Goal: Task Accomplishment & Management: Use online tool/utility

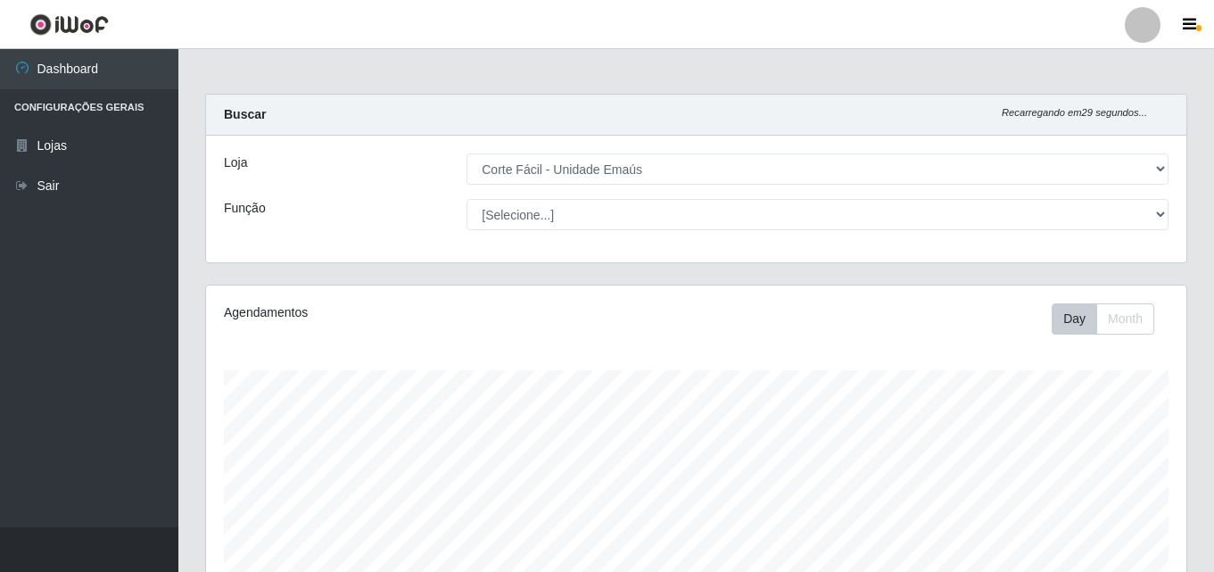
select select "201"
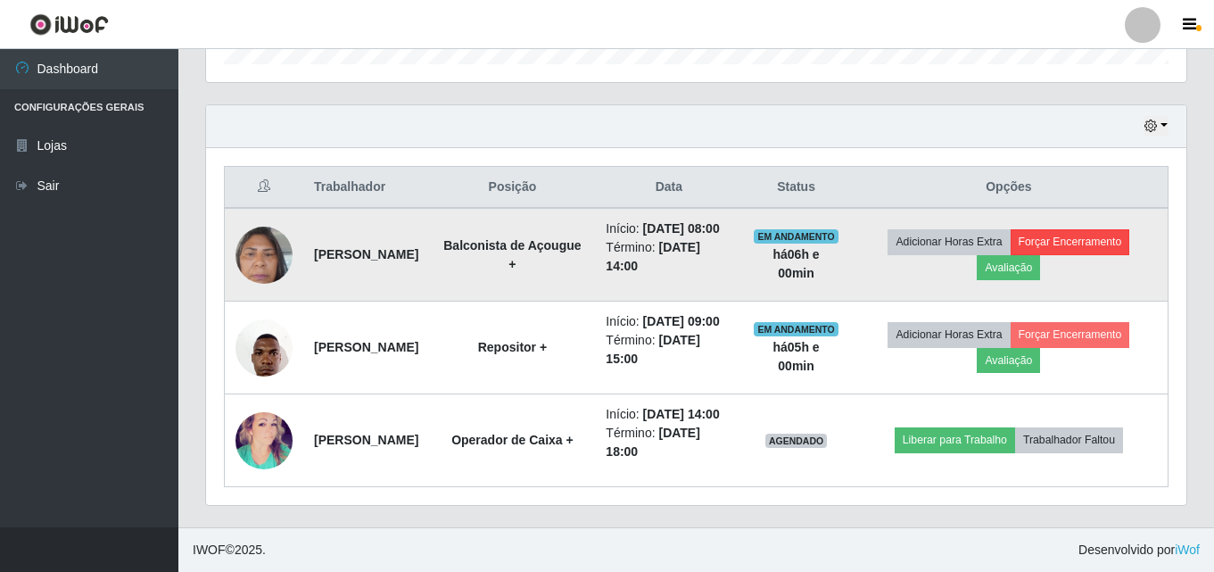
scroll to position [370, 980]
click at [1098, 229] on button "Forçar Encerramento" at bounding box center [1070, 241] width 120 height 25
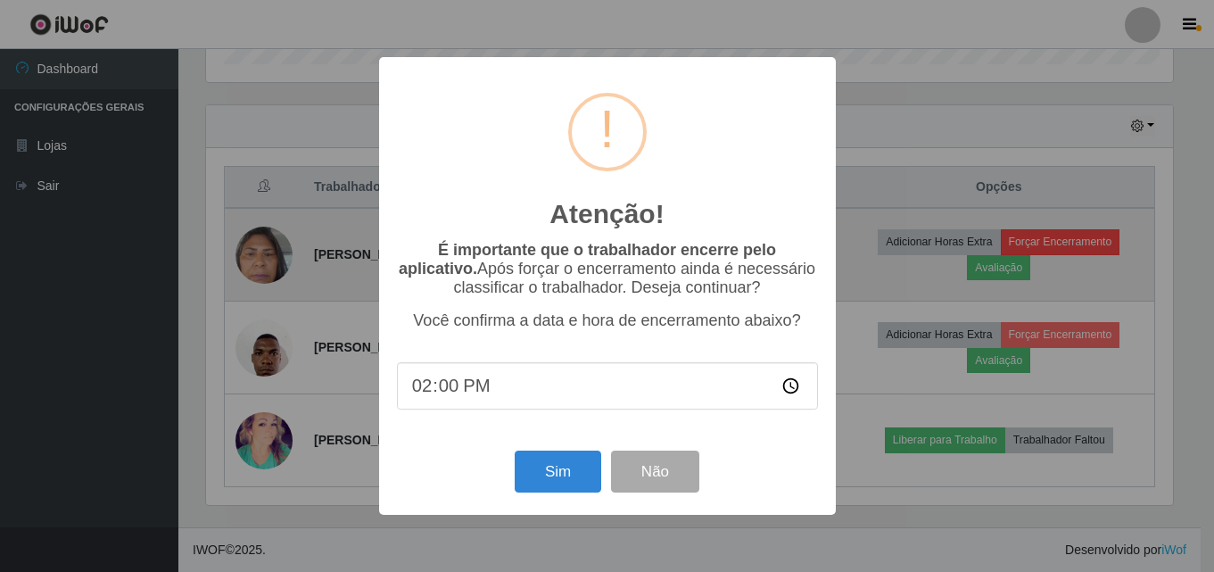
scroll to position [370, 971]
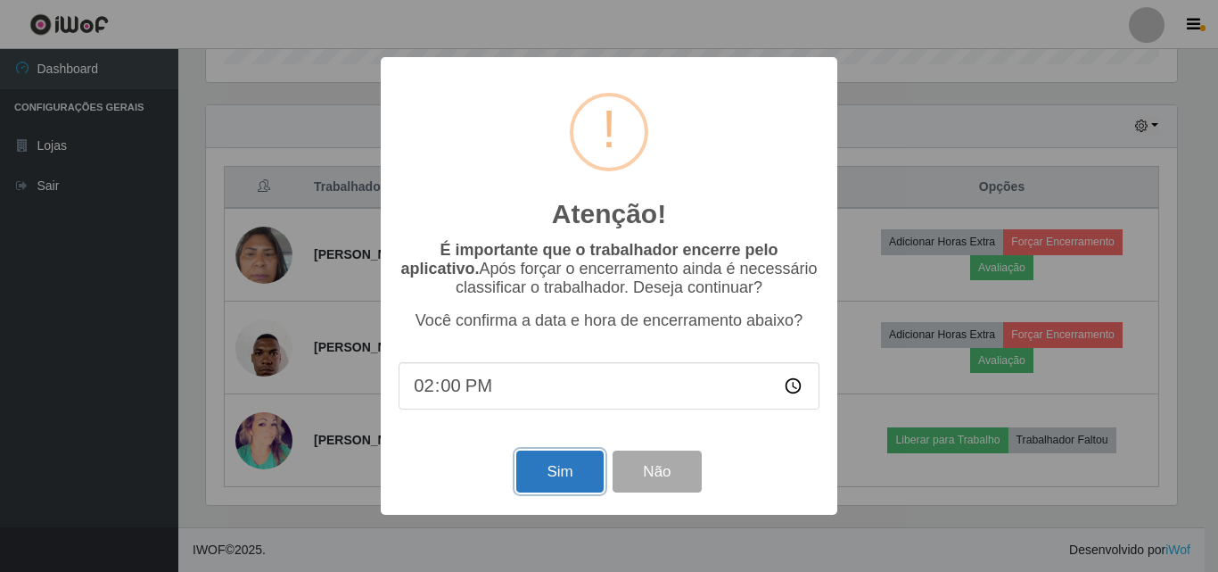
click at [561, 480] on button "Sim" at bounding box center [559, 471] width 87 height 42
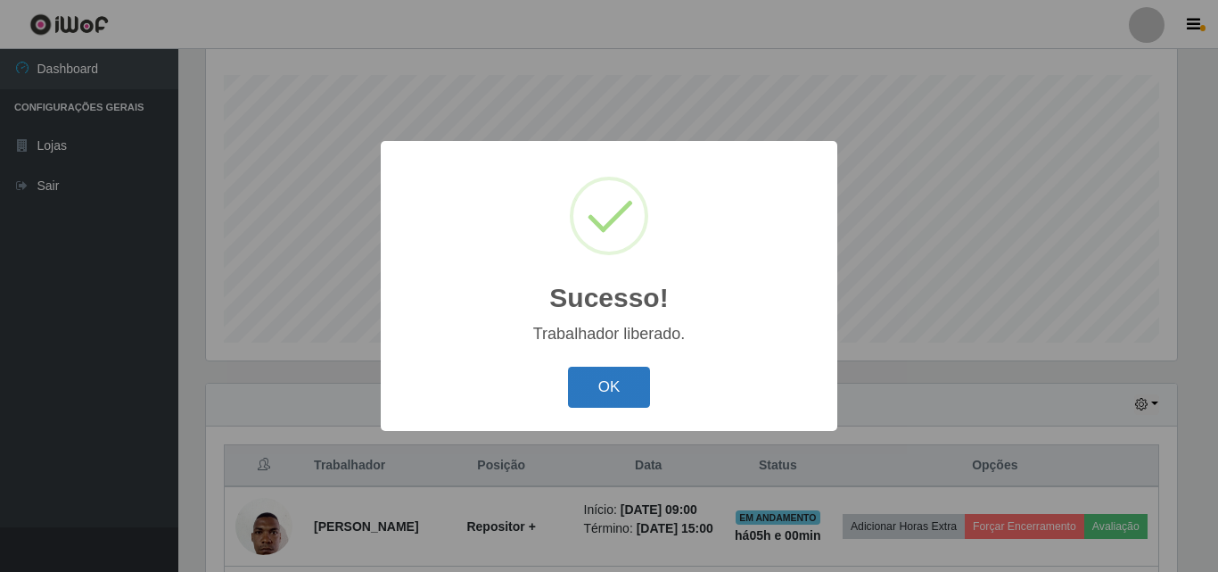
click at [610, 383] on button "OK" at bounding box center [609, 388] width 83 height 42
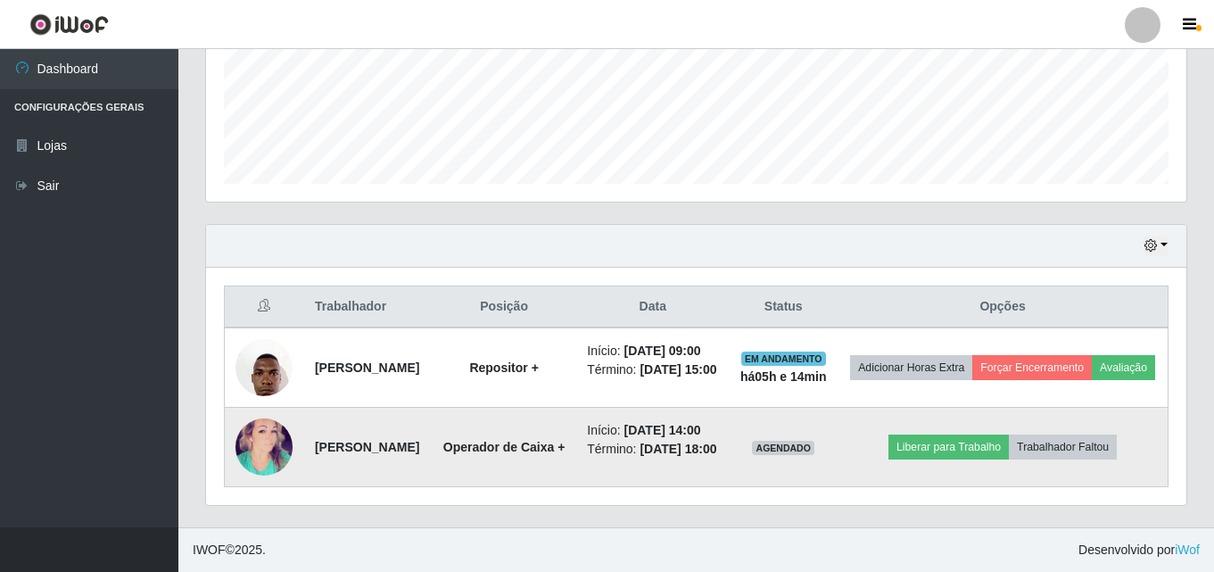
scroll to position [518, 0]
click at [1009, 434] on button "Liberar para Trabalho" at bounding box center [948, 446] width 120 height 25
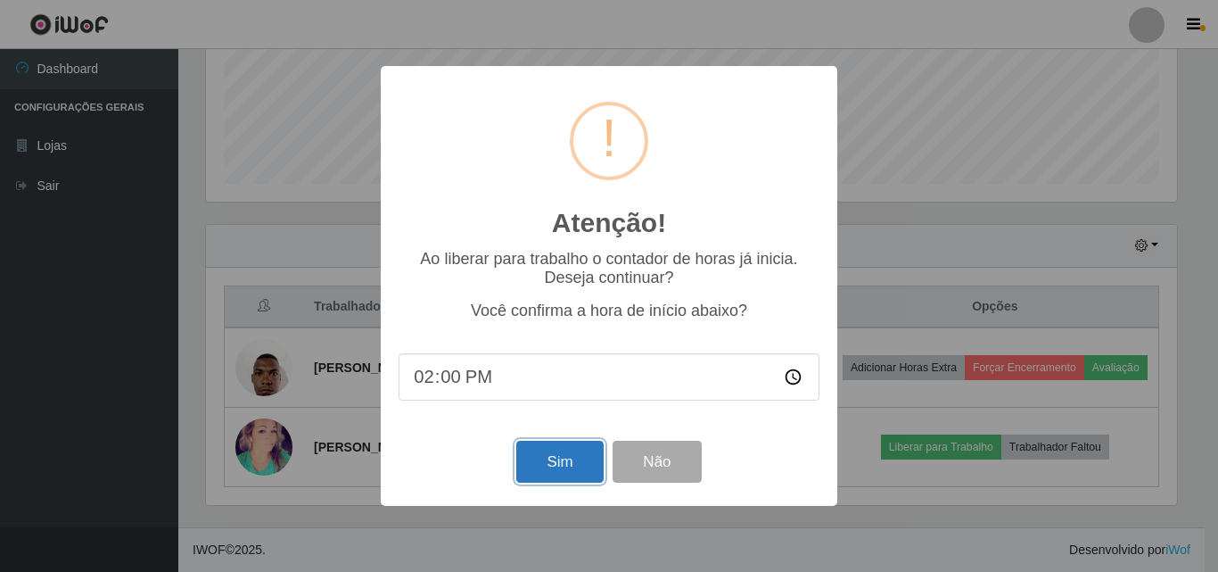
click at [568, 466] on button "Sim" at bounding box center [559, 462] width 87 height 42
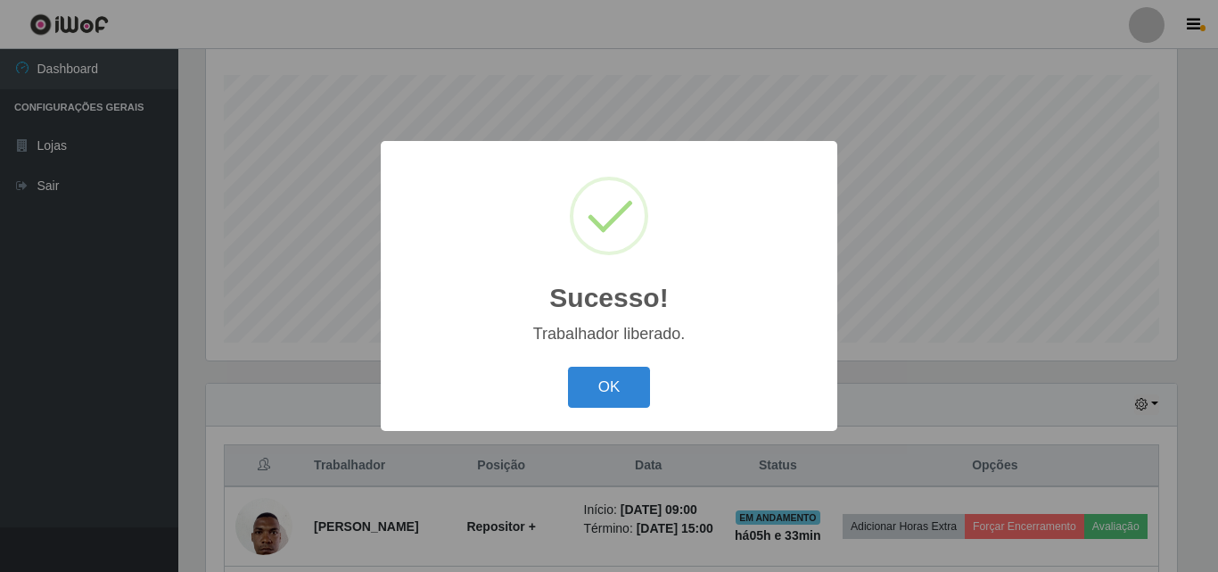
click at [568, 367] on button "OK" at bounding box center [609, 388] width 83 height 42
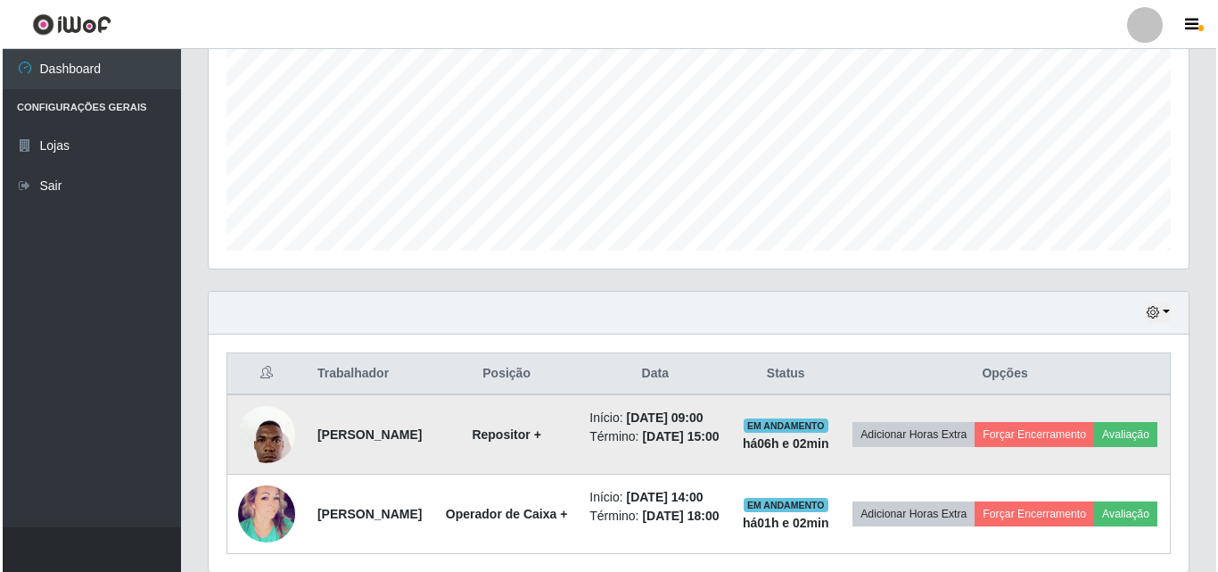
scroll to position [518, 0]
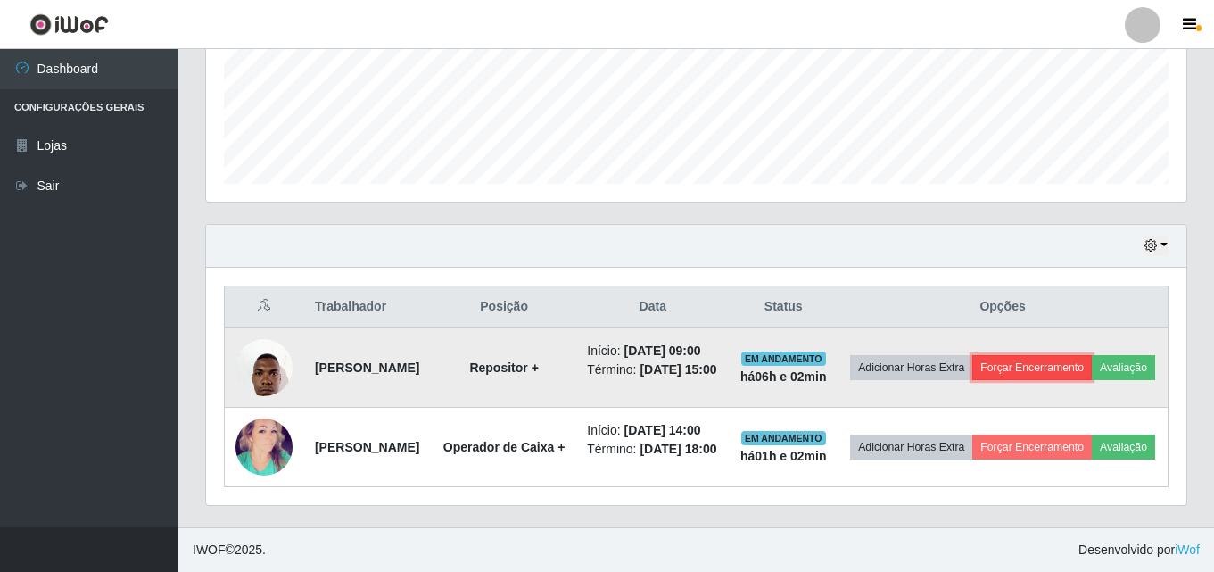
click at [1092, 355] on button "Forçar Encerramento" at bounding box center [1032, 367] width 120 height 25
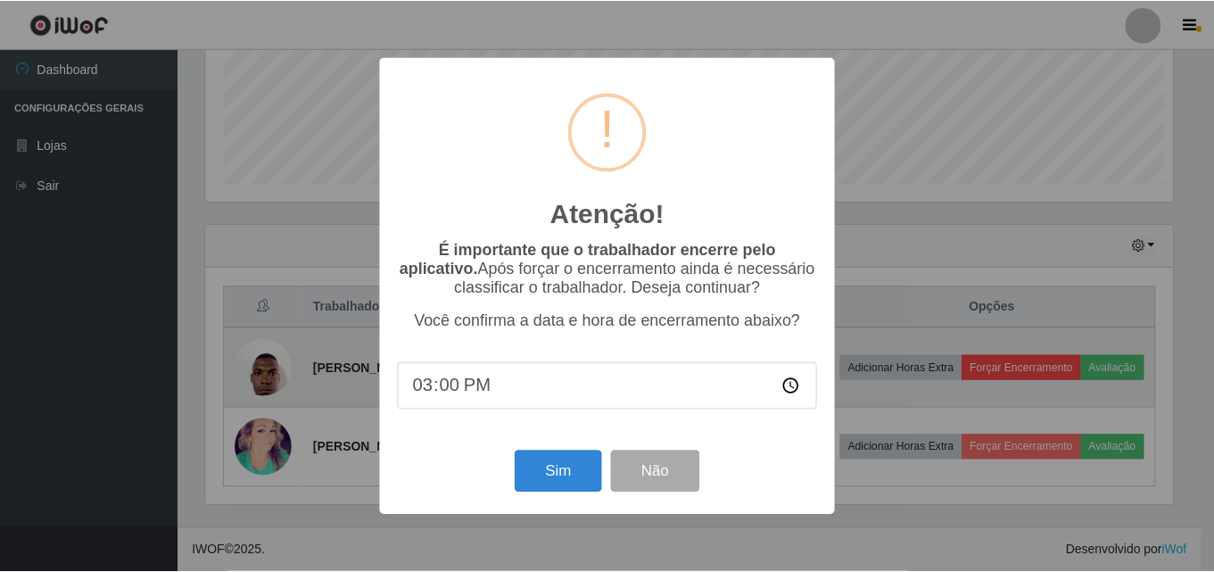
scroll to position [370, 971]
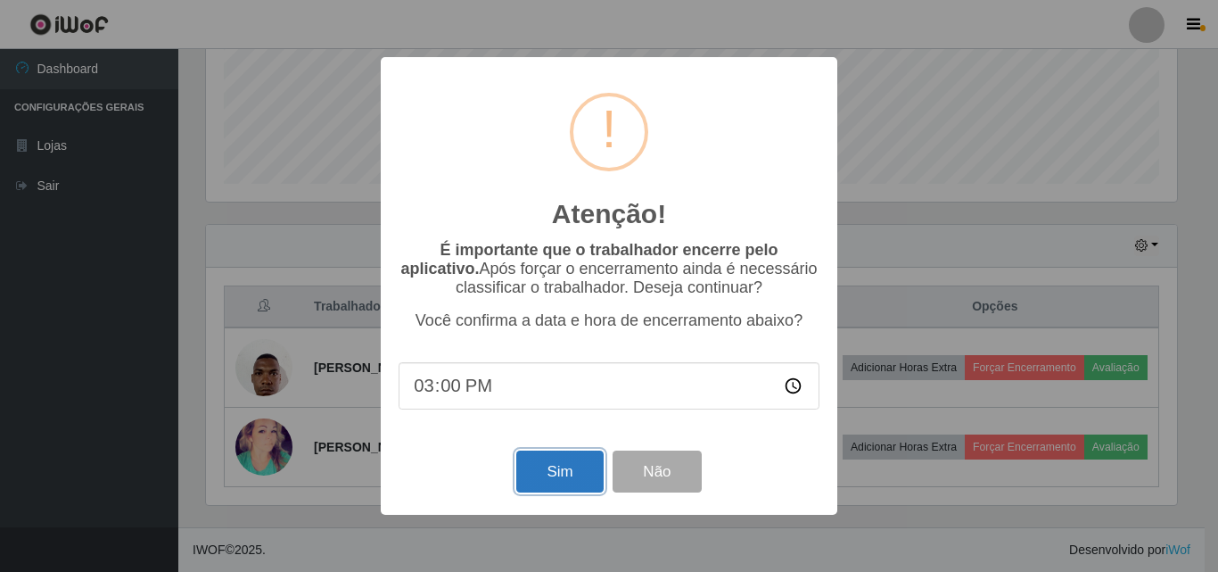
click at [556, 477] on button "Sim" at bounding box center [559, 471] width 87 height 42
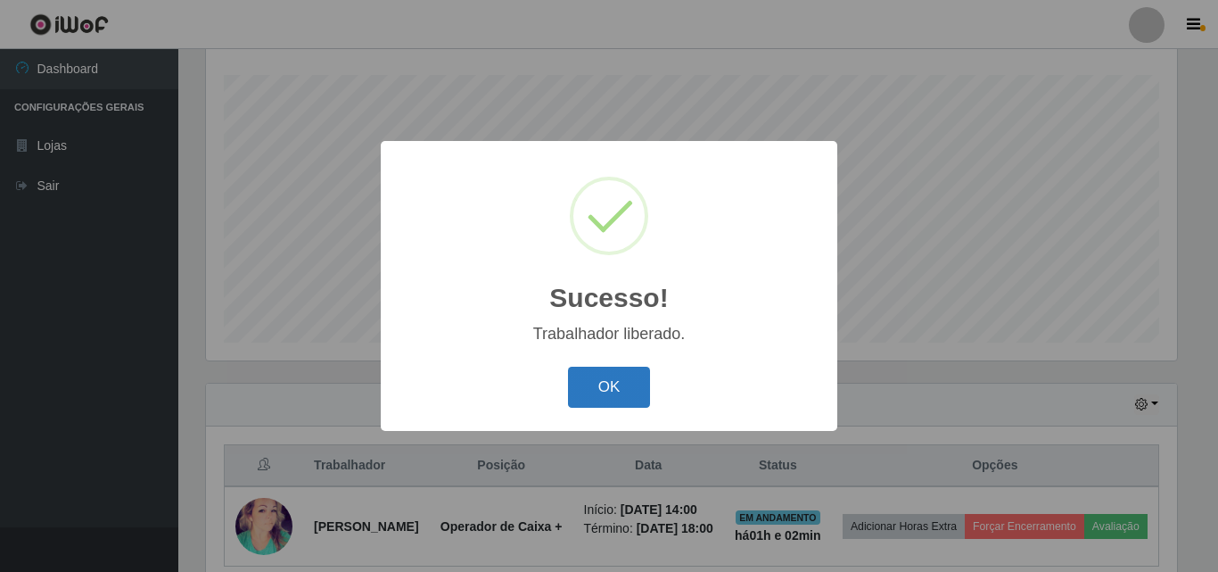
click at [594, 392] on button "OK" at bounding box center [609, 388] width 83 height 42
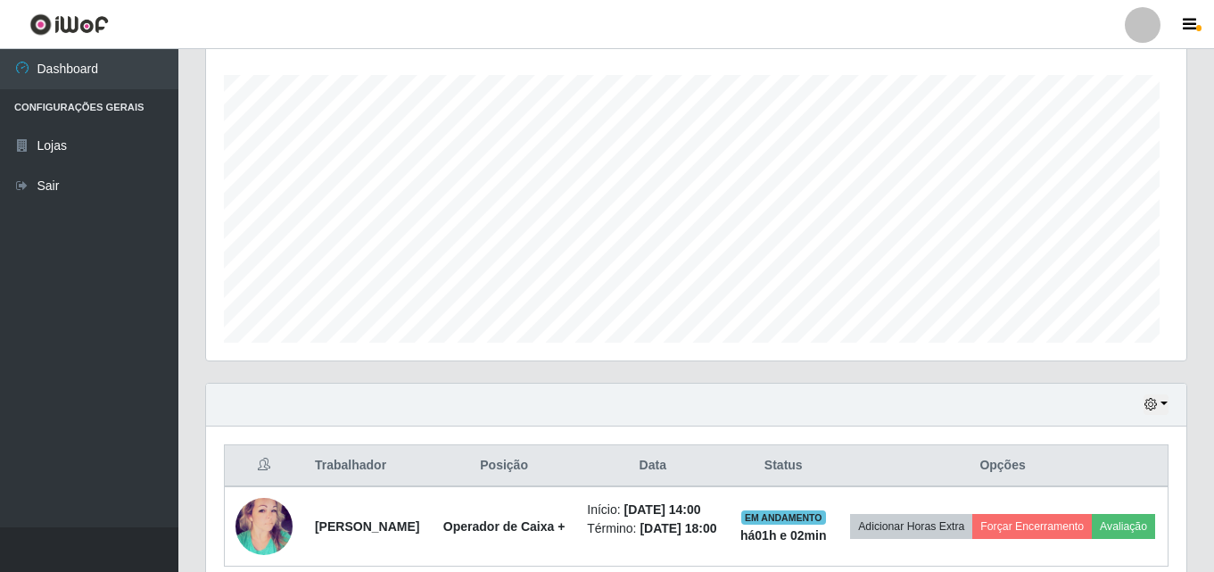
scroll to position [370, 980]
